Goal: Task Accomplishment & Management: Complete application form

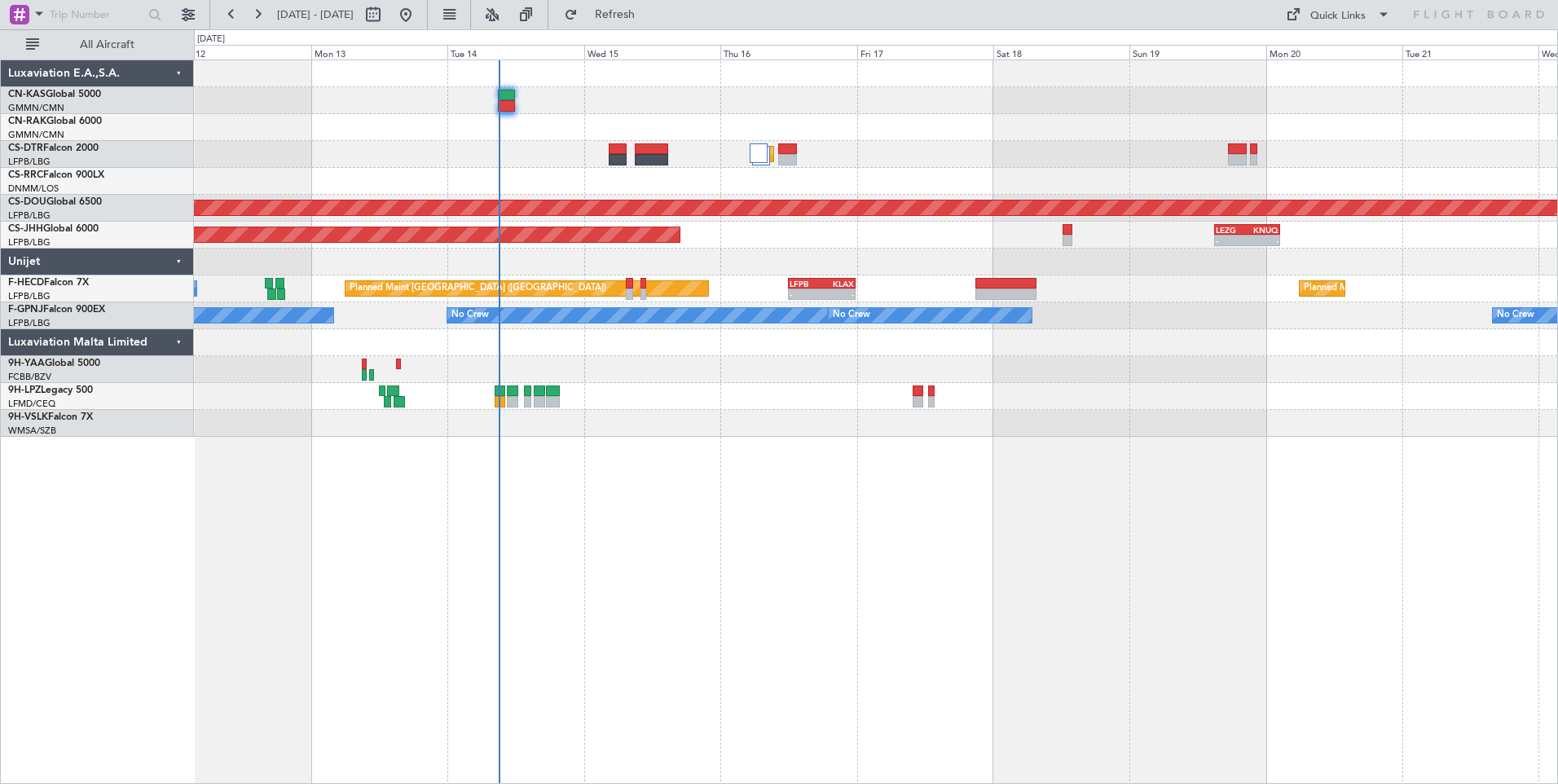
click at [733, 289] on div "Planned Maint Sofia Planned Maint [GEOGRAPHIC_DATA] ([GEOGRAPHIC_DATA]) Planned…" at bounding box center [875, 248] width 1363 height 376
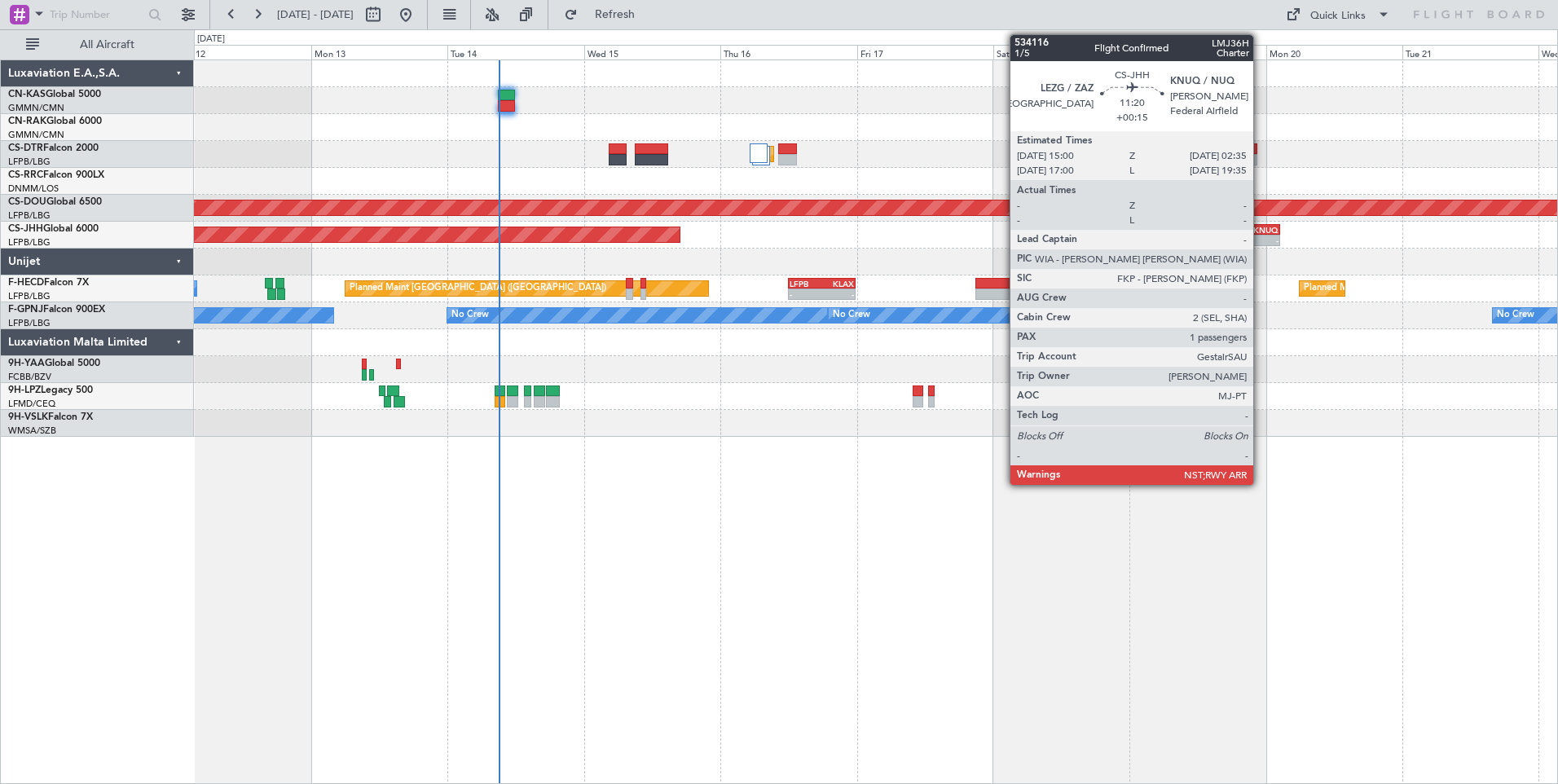
click at [1261, 240] on div "-" at bounding box center [1263, 240] width 31 height 10
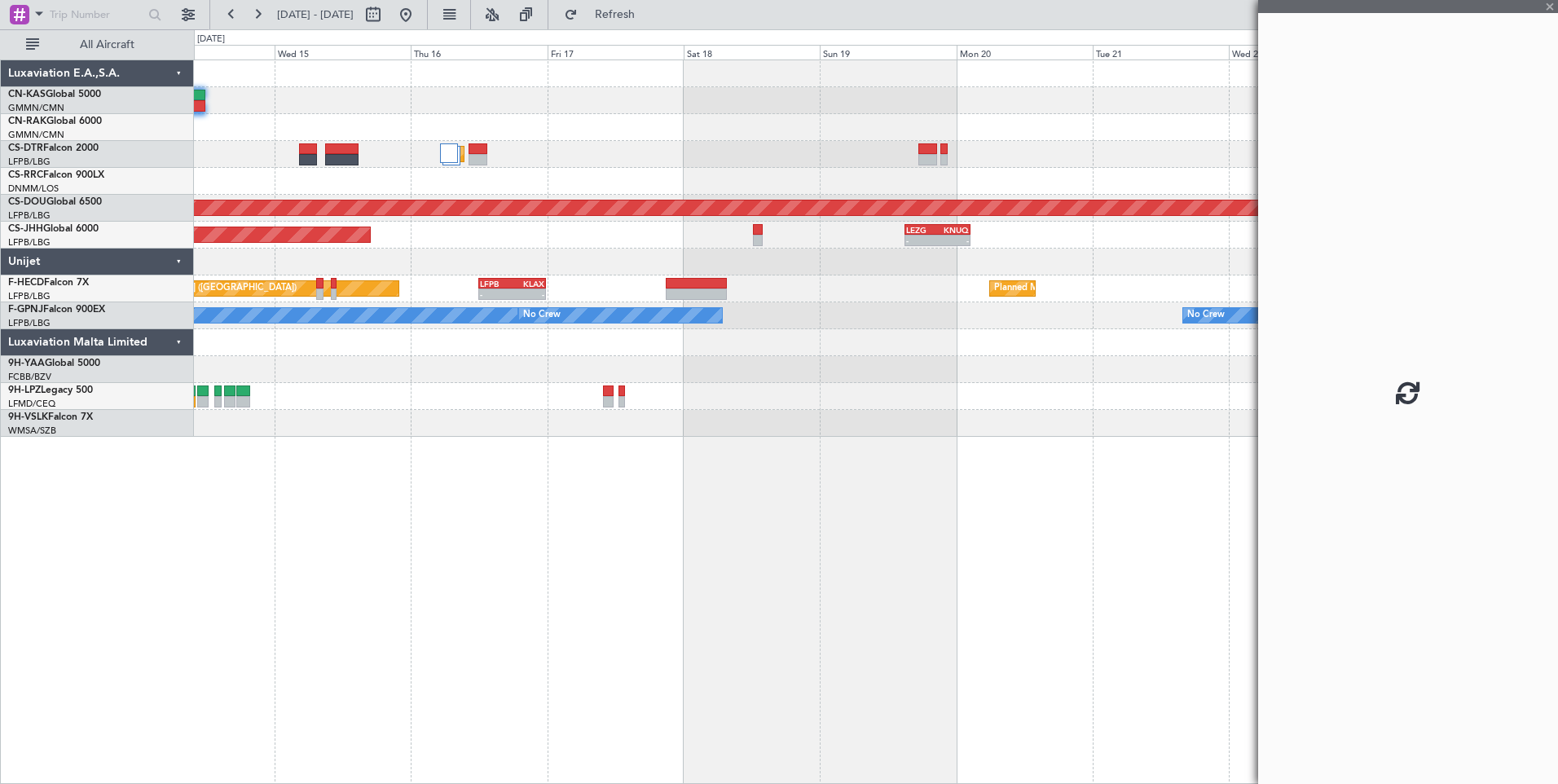
click at [804, 465] on div "Planned Maint Sofia Planned Maint [GEOGRAPHIC_DATA] ([GEOGRAPHIC_DATA]) Planned…" at bounding box center [875, 421] width 1364 height 724
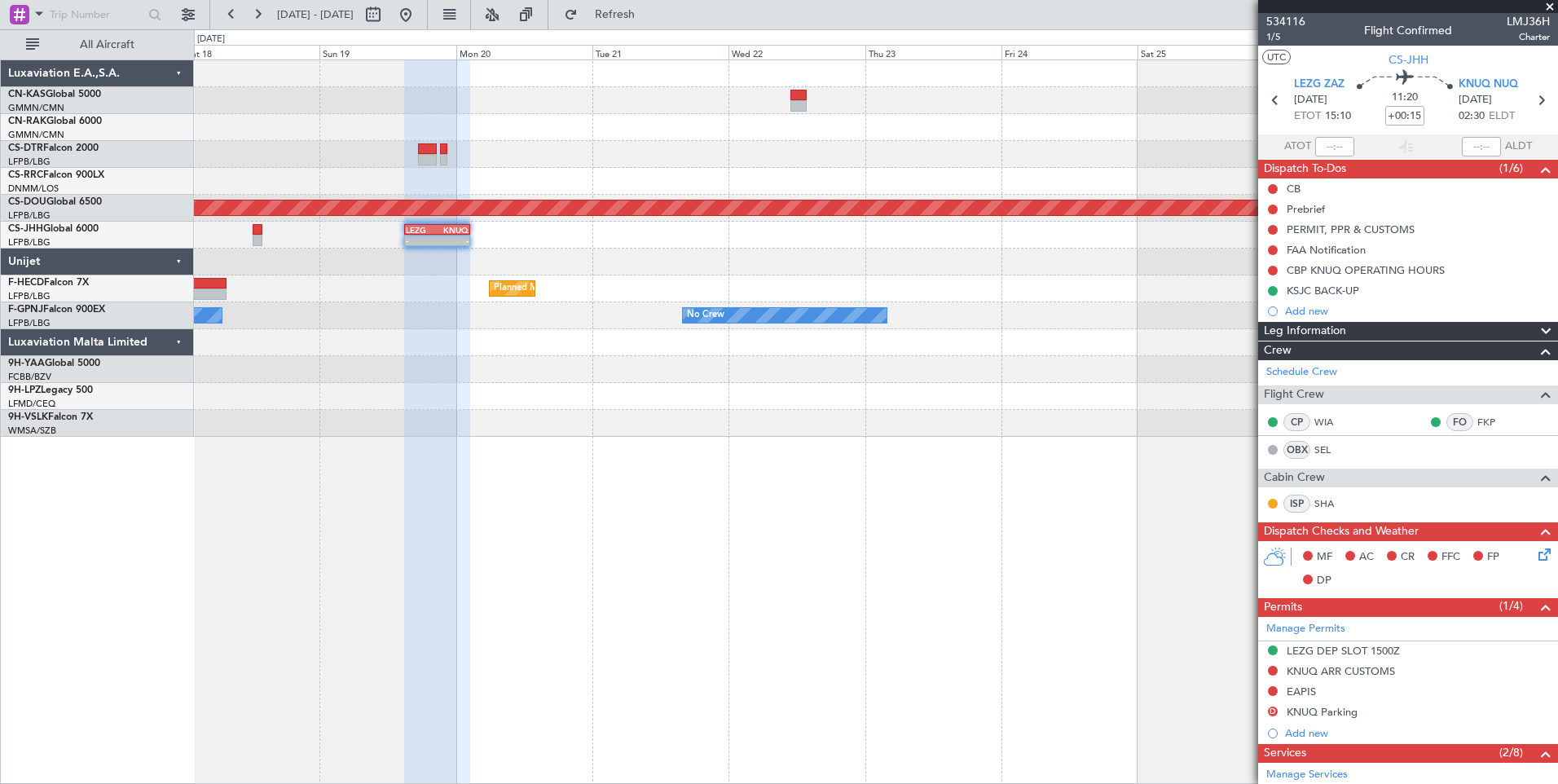
click at [538, 602] on div "Planned Maint Sofia Planned Maint [GEOGRAPHIC_DATA] ([GEOGRAPHIC_DATA]) - - LEZ…" at bounding box center [875, 421] width 1364 height 724
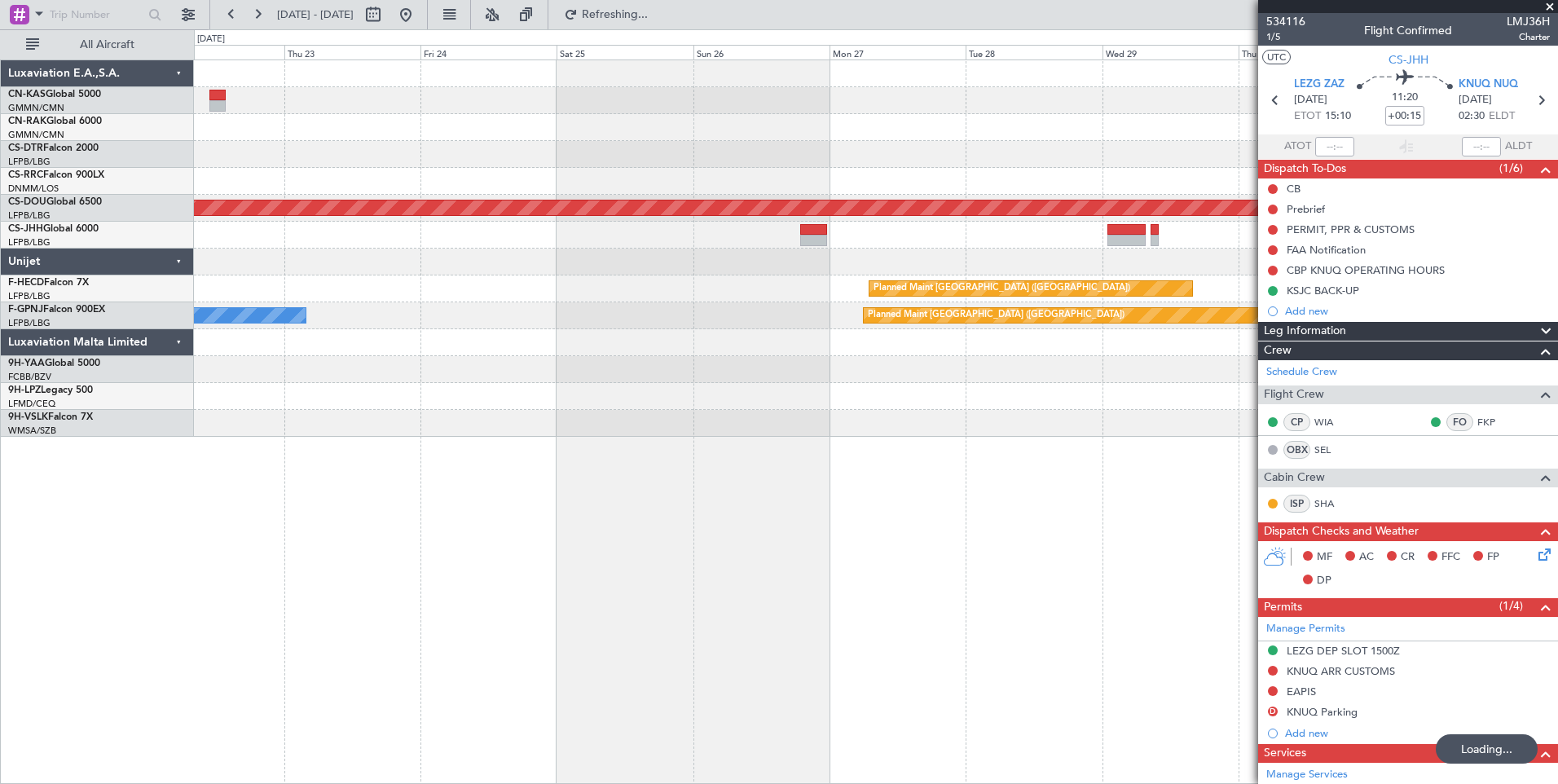
click at [560, 564] on div "Planned Maint London ([GEOGRAPHIC_DATA]) LEZG 15:00 Z KNUQ 02:35 Z - - Planned …" at bounding box center [875, 421] width 1364 height 724
click at [514, 297] on div "Planned Maint [GEOGRAPHIC_DATA] ([GEOGRAPHIC_DATA]) Planned Maint [GEOGRAPHIC_D…" at bounding box center [875, 289] width 1363 height 27
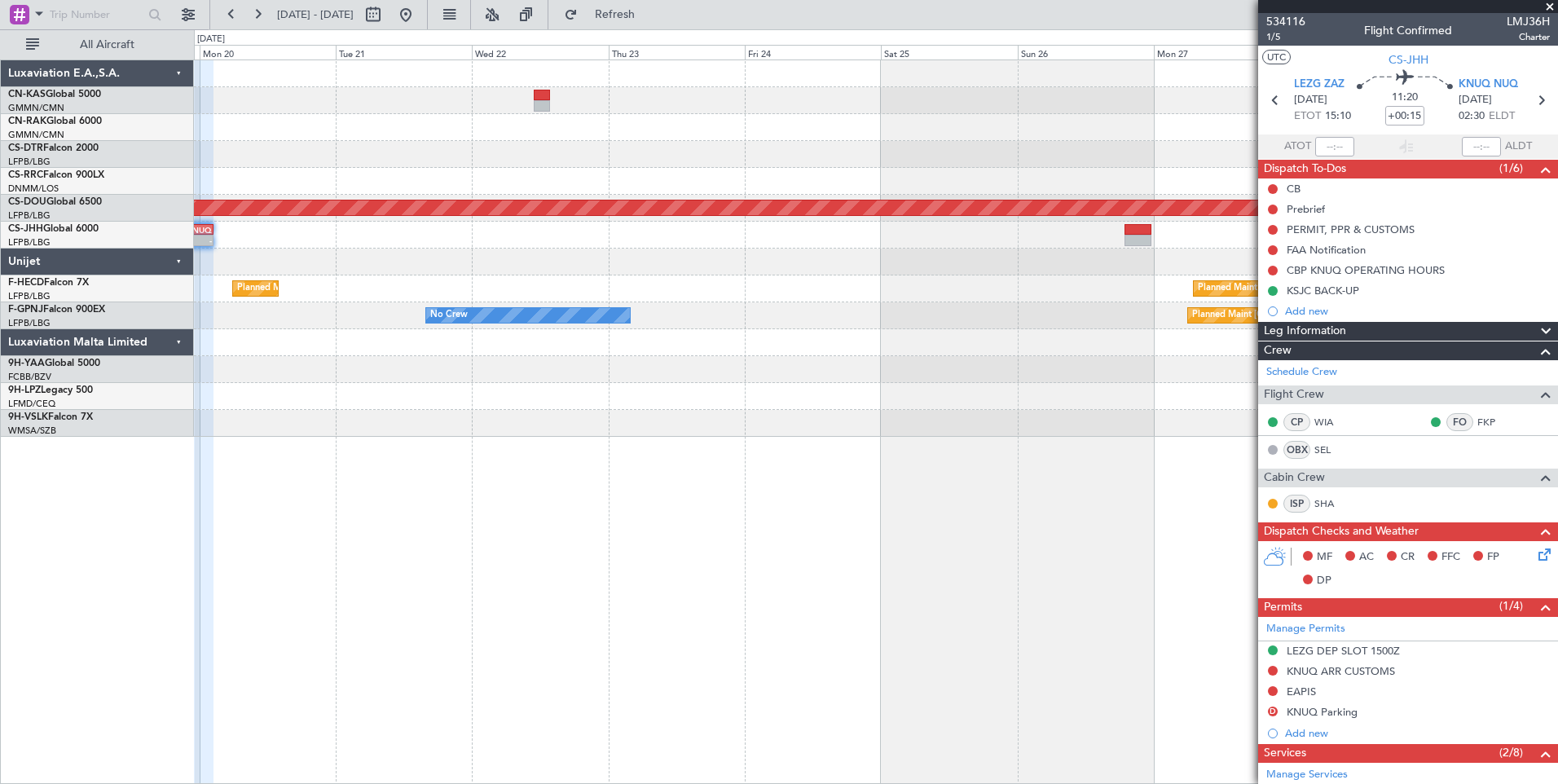
click at [838, 303] on div "Planned Maint London ([GEOGRAPHIC_DATA]) LEZG 15:00 Z KNUQ 02:35 Z - - Planned …" at bounding box center [875, 248] width 1363 height 376
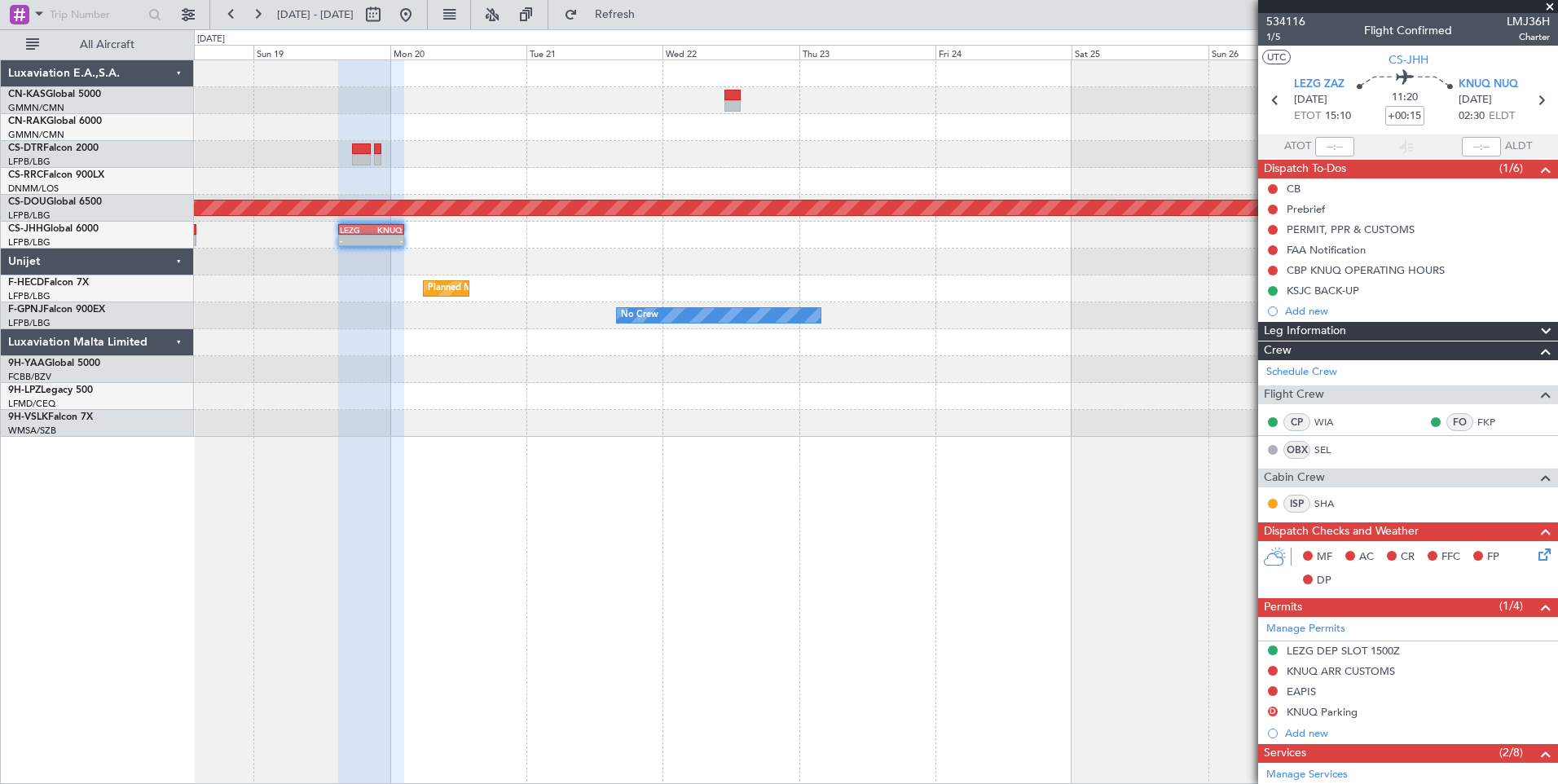
click at [649, 587] on div "Planned Maint Sofia Planned Maint [GEOGRAPHIC_DATA] ([GEOGRAPHIC_DATA]) LEZG 15…" at bounding box center [875, 421] width 1364 height 724
click at [339, 522] on div at bounding box center [372, 422] width 66 height 724
click at [387, 18] on button at bounding box center [374, 15] width 26 height 26
select select "10"
select select "2025"
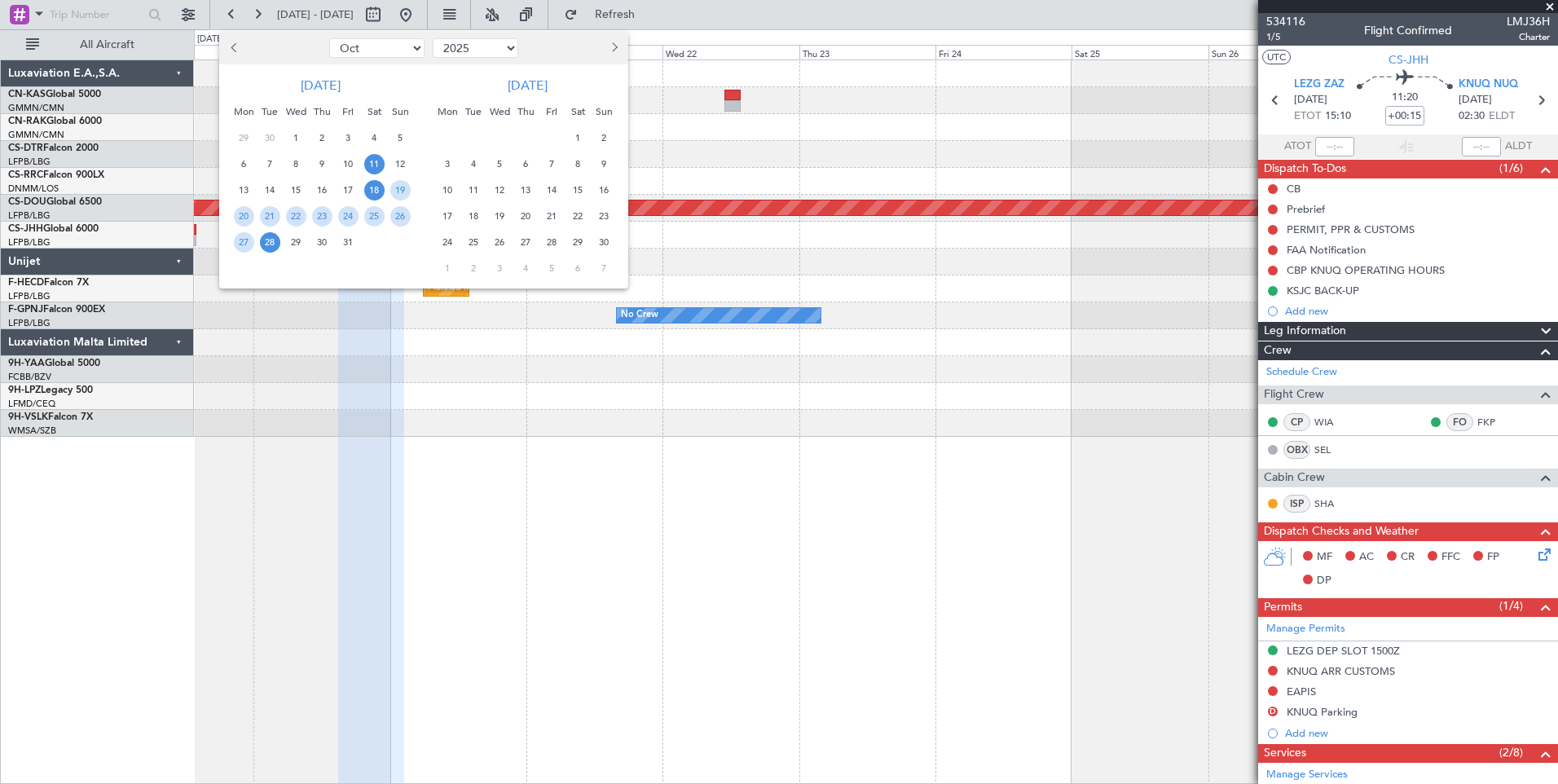
click at [375, 160] on span "11" at bounding box center [375, 164] width 20 height 20
click at [368, 213] on span "25" at bounding box center [375, 217] width 20 height 20
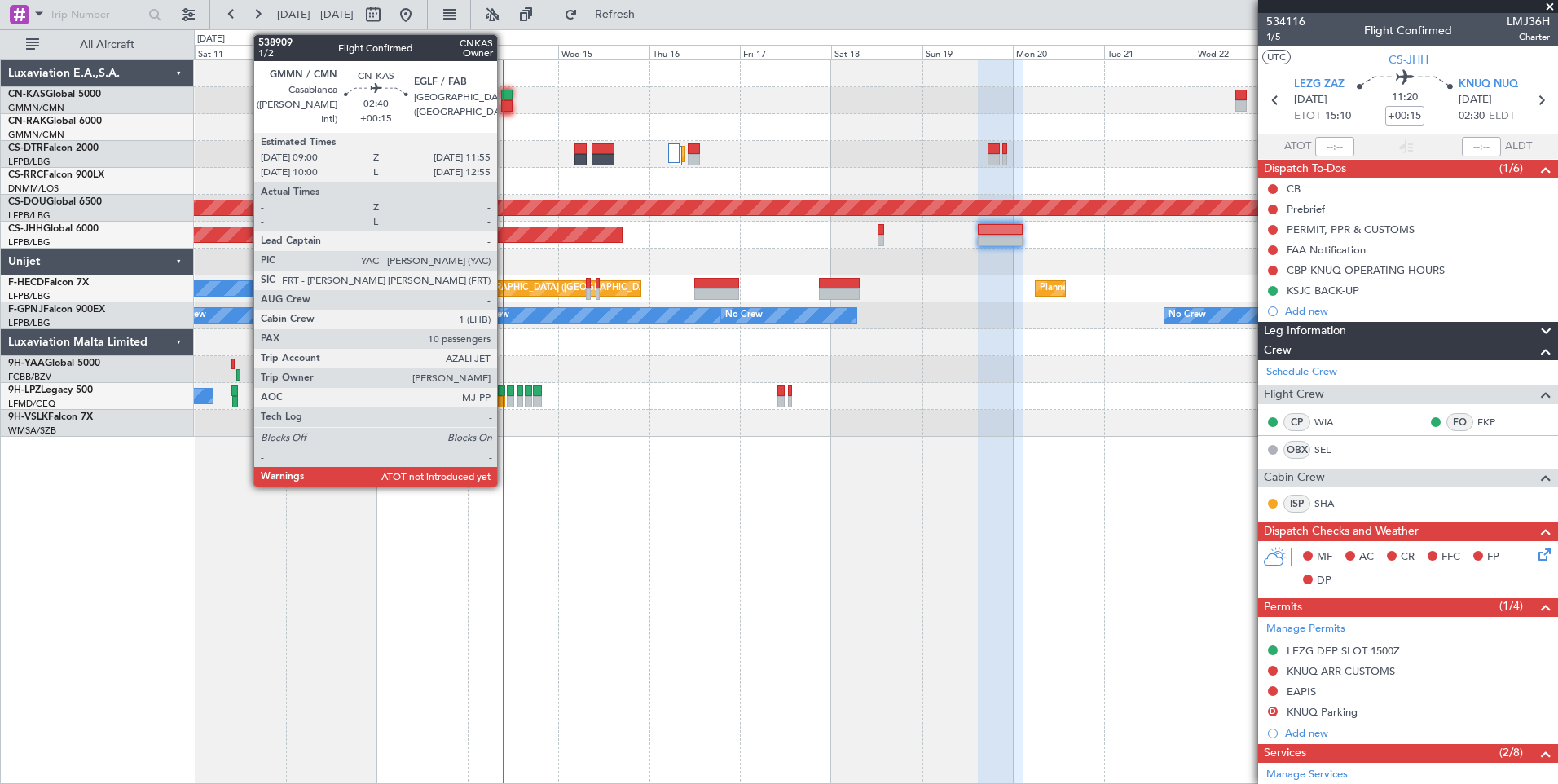
click at [505, 102] on div at bounding box center [506, 106] width 11 height 11
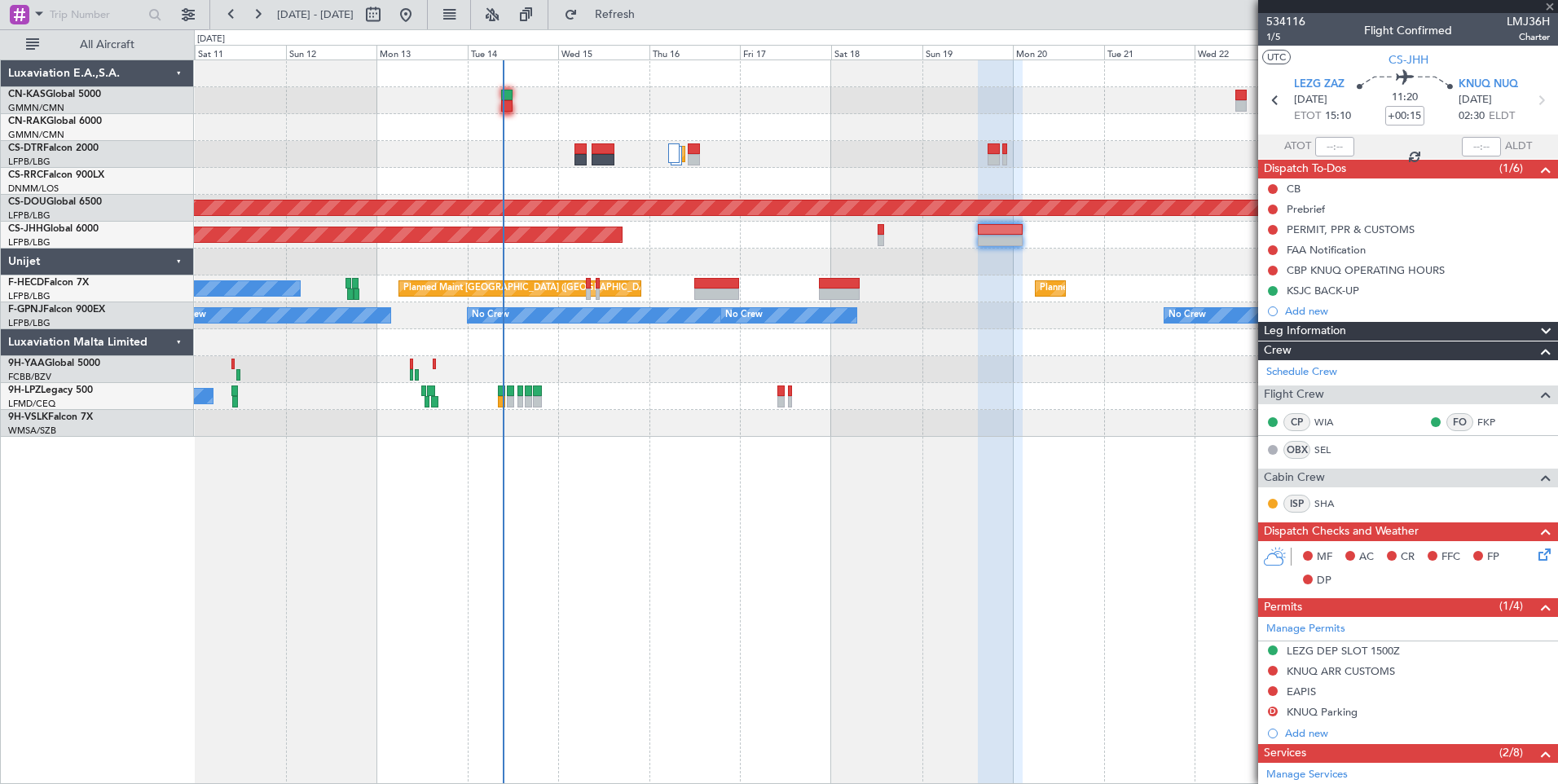
type input "10"
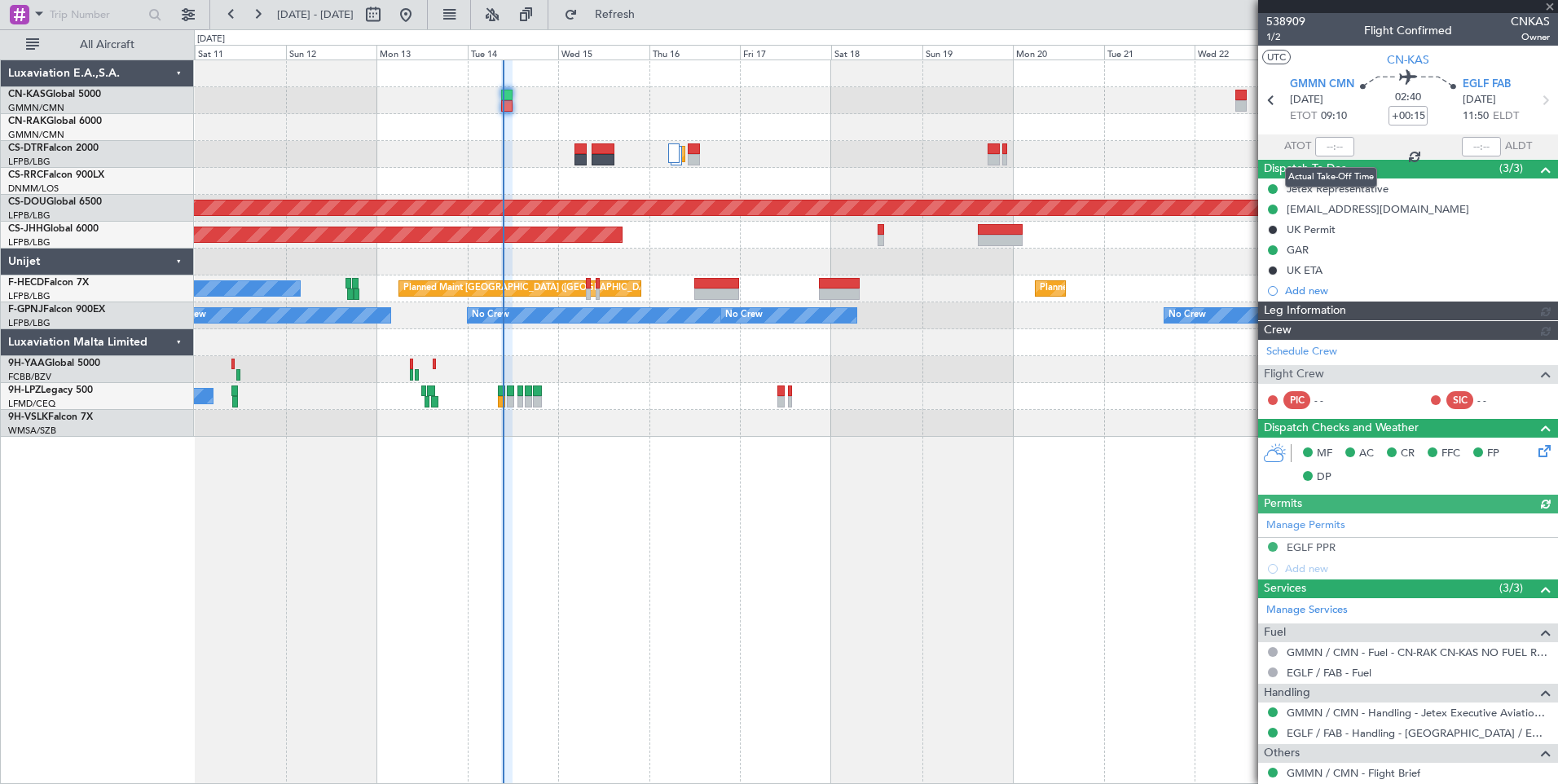
type input "[PERSON_NAME] ([PERSON_NAME])"
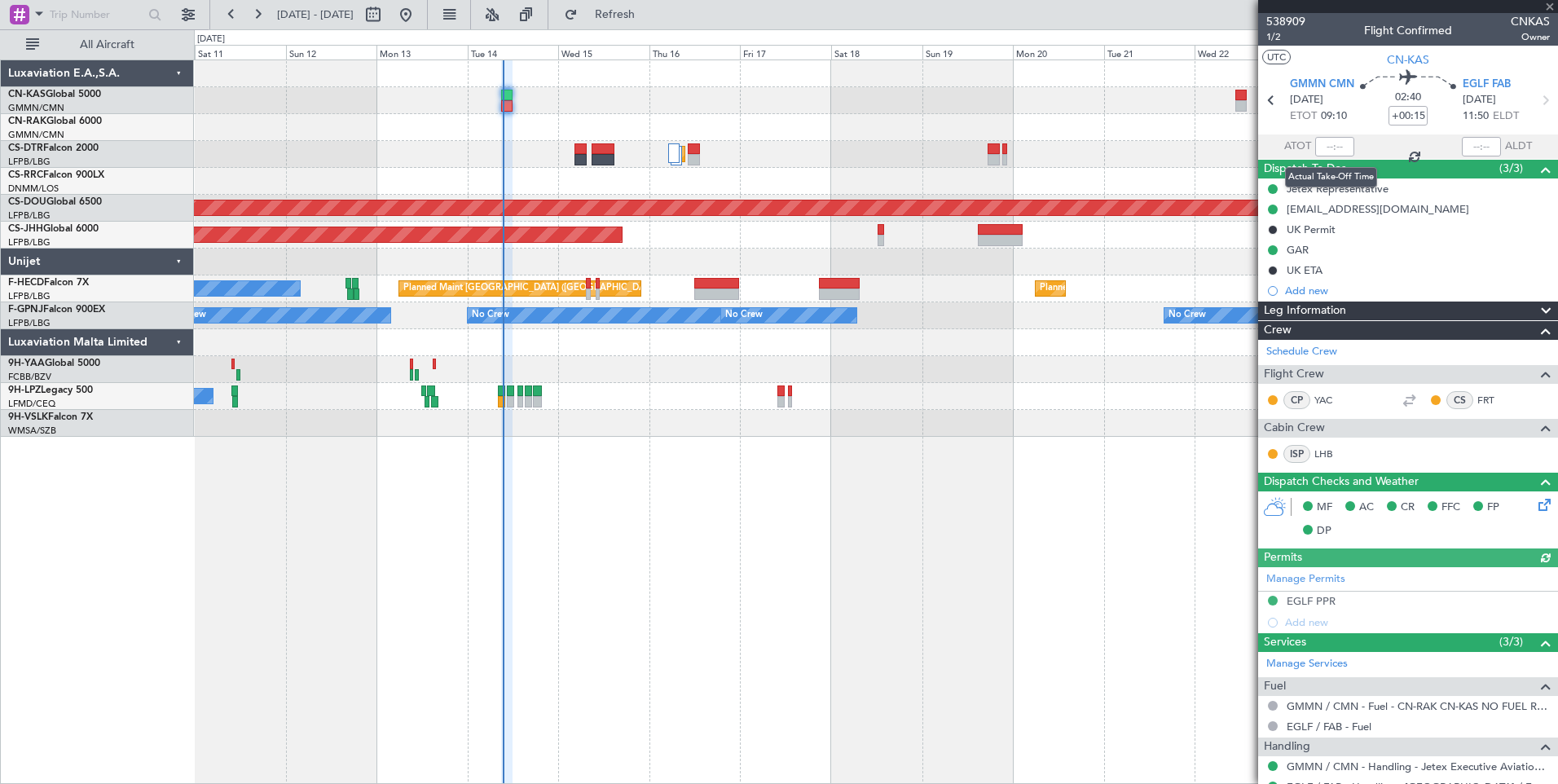
click at [1330, 148] on div at bounding box center [1335, 146] width 39 height 19
click at [1336, 146] on input "text" at bounding box center [1335, 146] width 39 height 19
type input "09:20"
type input "[PERSON_NAME] ([PERSON_NAME])"
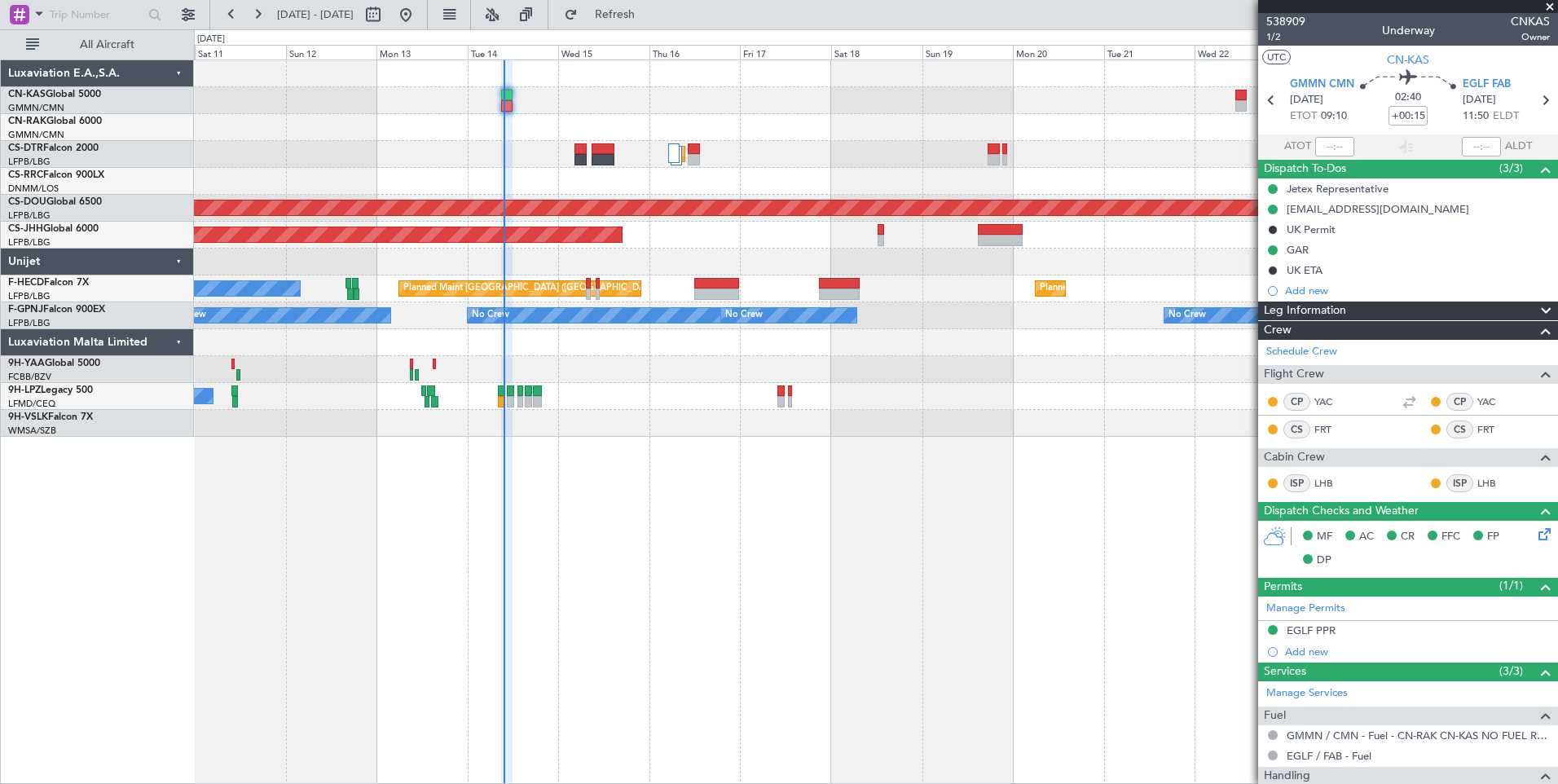
type input "09:20"
type input "[PERSON_NAME] ([PERSON_NAME])"
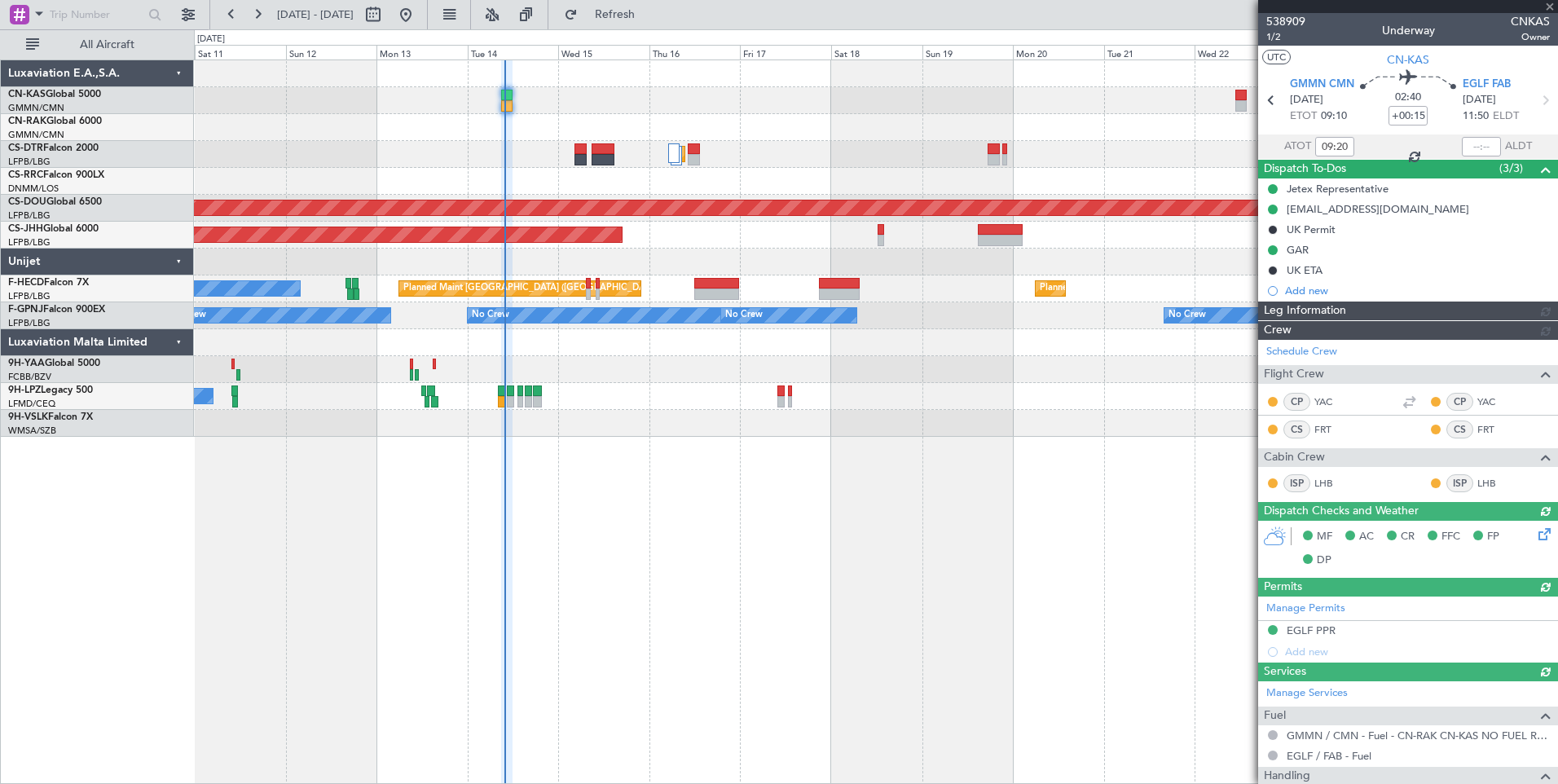
type input "[PERSON_NAME] ([PERSON_NAME])"
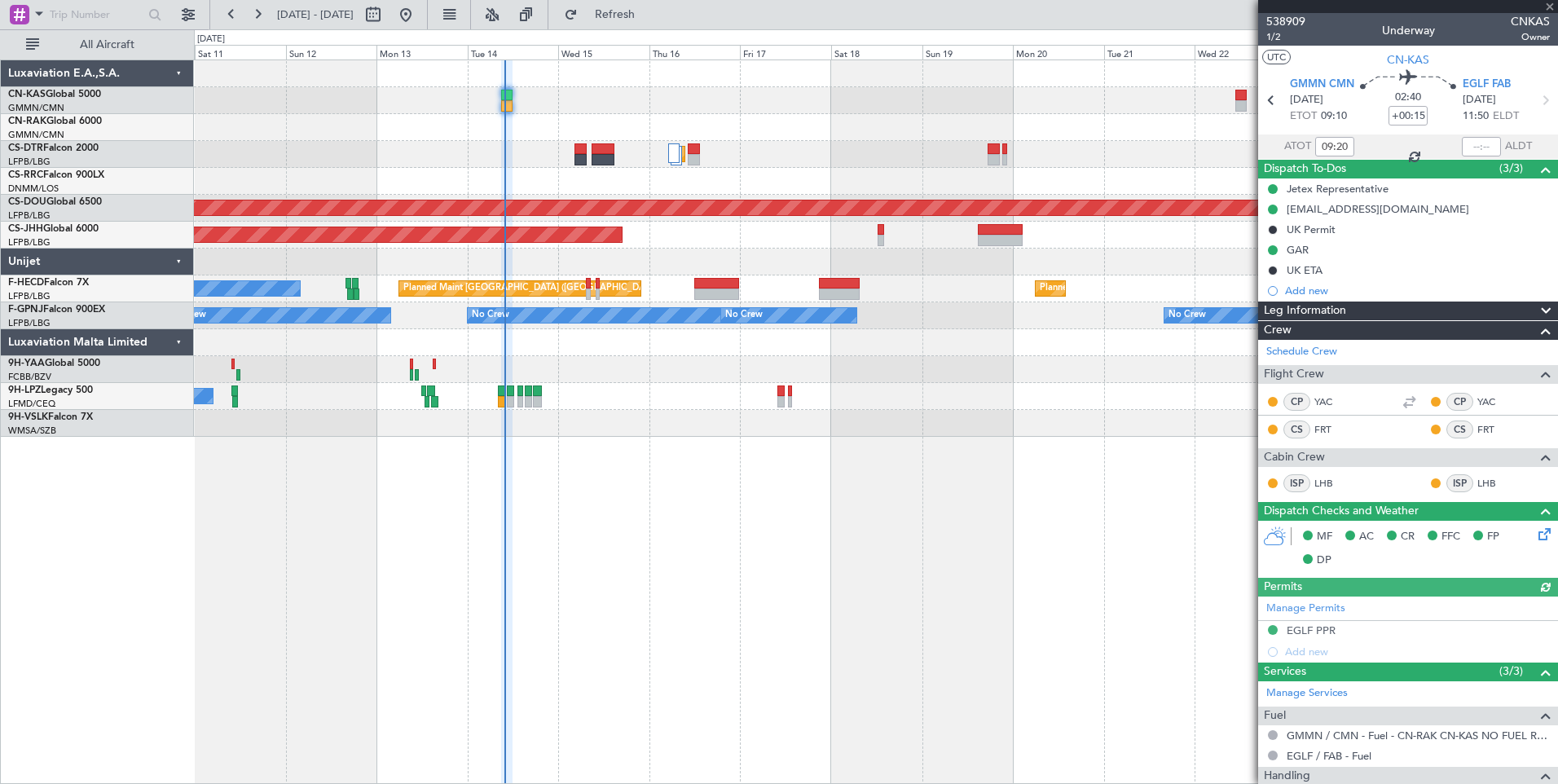
type input "[PERSON_NAME] ([PERSON_NAME])"
